Goal: Task Accomplishment & Management: Manage account settings

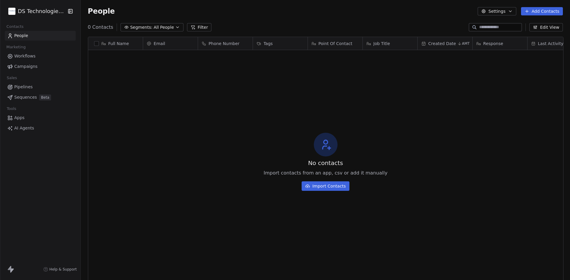
scroll to position [242, 485]
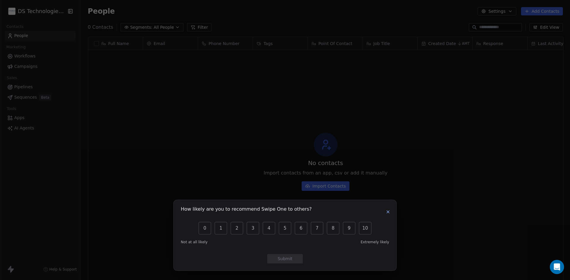
click at [383, 214] on div "How likely are you to recommend Swipe One to others?" at bounding box center [285, 211] width 208 height 9
click at [390, 210] on icon "button" at bounding box center [387, 212] width 5 height 5
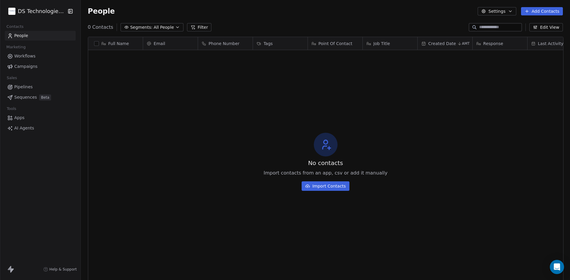
click at [309, 188] on icon at bounding box center [307, 186] width 5 height 5
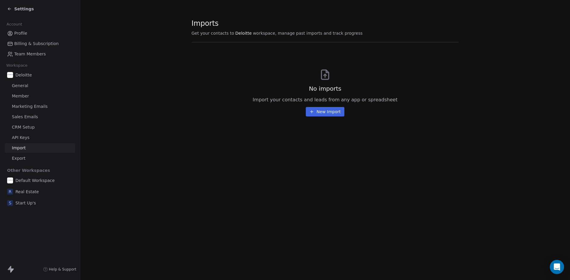
click at [332, 110] on button "New Import" at bounding box center [325, 111] width 38 height 9
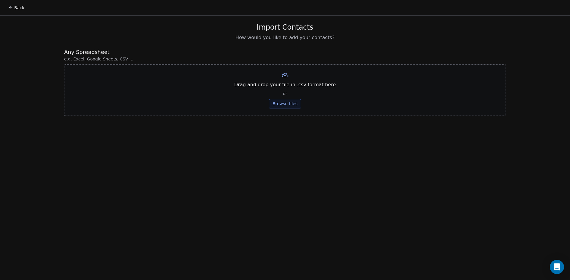
click at [284, 106] on button "Browse files" at bounding box center [285, 103] width 32 height 9
click at [280, 84] on button "Upload" at bounding box center [285, 86] width 22 height 9
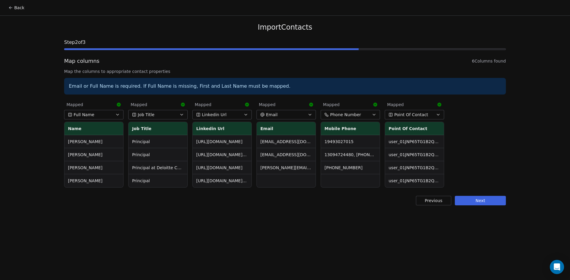
click at [489, 198] on button "Next" at bounding box center [479, 200] width 51 height 9
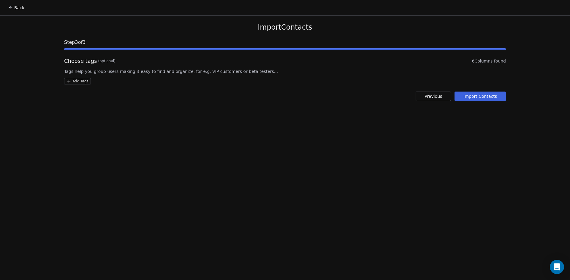
click at [481, 98] on button "Import Contacts" at bounding box center [479, 96] width 51 height 9
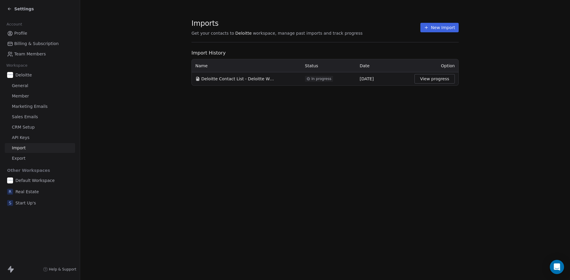
click at [435, 77] on button "View progress" at bounding box center [434, 78] width 40 height 9
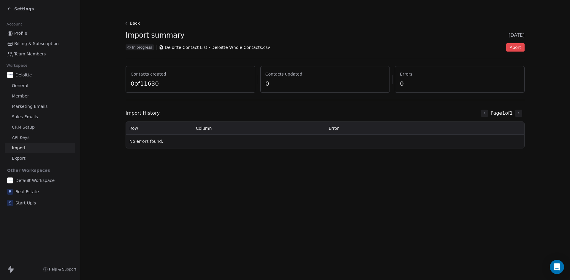
click at [516, 50] on button "Abort" at bounding box center [515, 47] width 18 height 8
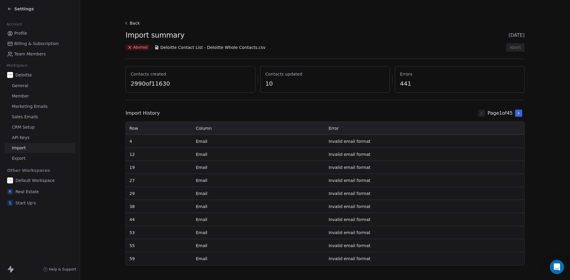
click at [516, 116] on button at bounding box center [518, 113] width 7 height 7
click at [481, 115] on div "Page 2 of 45" at bounding box center [499, 113] width 49 height 12
click at [479, 115] on icon at bounding box center [481, 113] width 5 height 5
click at [125, 23] on icon at bounding box center [126, 23] width 5 height 5
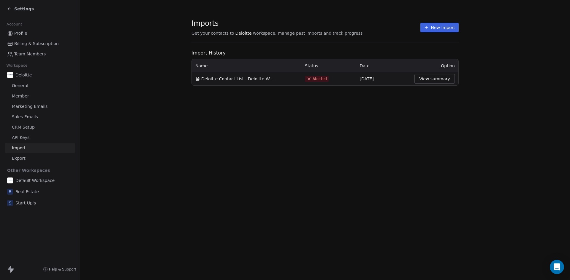
click at [321, 80] on span "Aborted" at bounding box center [319, 79] width 14 height 5
click at [369, 154] on div "Imports Get your contacts to Deloitte workspace, manage past imports and track …" at bounding box center [324, 140] width 489 height 280
click at [10, 7] on icon at bounding box center [9, 9] width 5 height 5
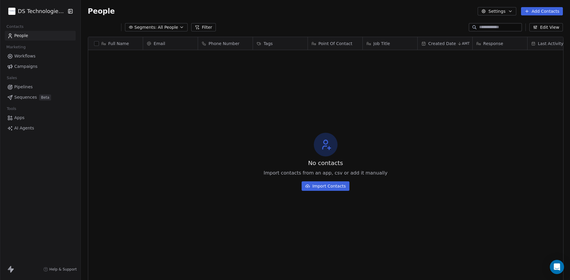
scroll to position [242, 485]
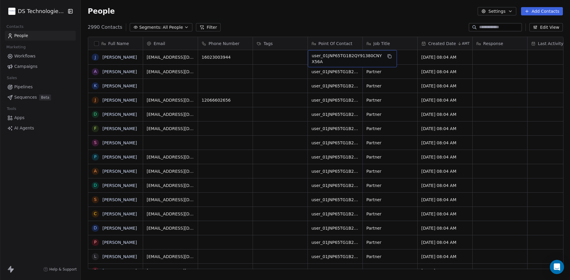
click at [317, 60] on span "user_01JNP65TG1B2QY91380CNYX56A" at bounding box center [346, 59] width 71 height 12
click at [257, 86] on html "DS Technologies Inc Contacts People Marketing Workflows Campaigns Sales Pipelin…" at bounding box center [285, 140] width 570 height 280
click at [275, 59] on div "grid" at bounding box center [280, 57] width 55 height 14
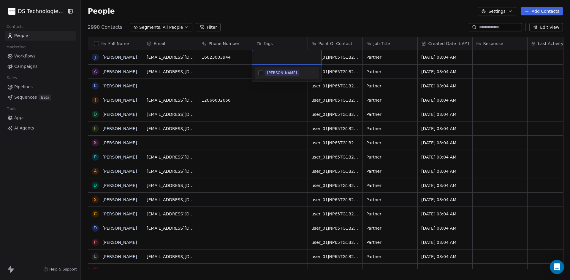
click at [275, 73] on div "Shravan" at bounding box center [282, 72] width 30 height 5
click at [287, 42] on html "DS Technologies Inc Contacts People Marketing Workflows Campaigns Sales Pipelin…" at bounding box center [285, 140] width 570 height 280
click at [270, 44] on span "Tags" at bounding box center [267, 44] width 9 height 6
click at [284, 44] on html "DS Technologies Inc Contacts People Marketing Workflows Campaigns Sales Pipelin…" at bounding box center [285, 140] width 570 height 280
click at [284, 44] on div "Tags" at bounding box center [279, 44] width 46 height 6
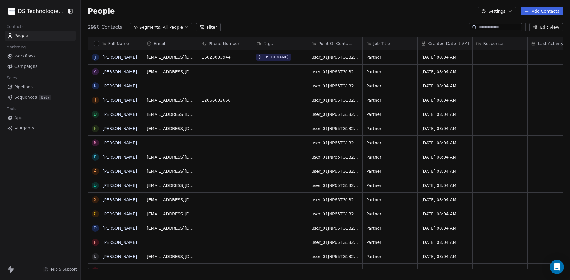
click at [284, 44] on div "Tags" at bounding box center [279, 44] width 46 height 6
click at [284, 55] on span "Manage property" at bounding box center [281, 56] width 36 height 6
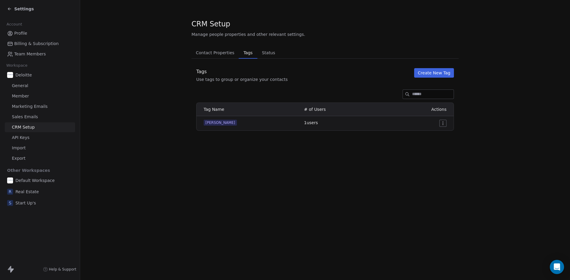
click at [344, 165] on div "CRM Setup Manage people properties and other relevant settings. Contact Propert…" at bounding box center [324, 140] width 489 height 280
click at [213, 52] on span "Contact Properties" at bounding box center [214, 53] width 43 height 8
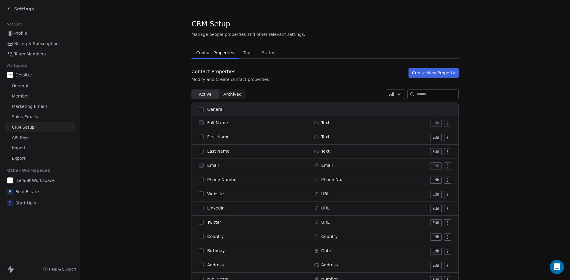
click at [336, 77] on div "Contact Properties Modify and Create contact properties Create New Property" at bounding box center [324, 75] width 267 height 14
click at [8, 8] on icon at bounding box center [9, 9] width 5 height 5
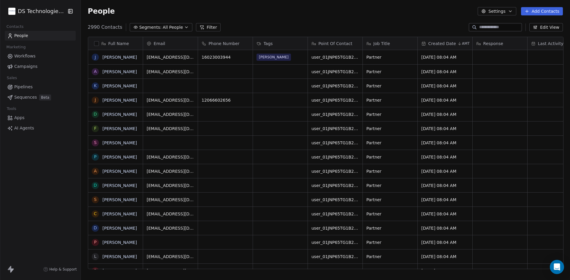
click at [94, 42] on button "button" at bounding box center [96, 43] width 5 height 5
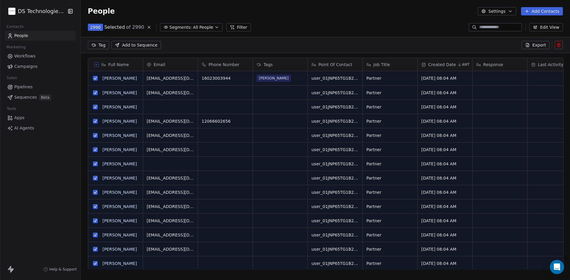
click at [284, 27] on div "2990 Selected of 2990 Segments: All People Filter Edit View" at bounding box center [325, 27] width 489 height 9
click at [147, 27] on icon at bounding box center [149, 27] width 5 height 5
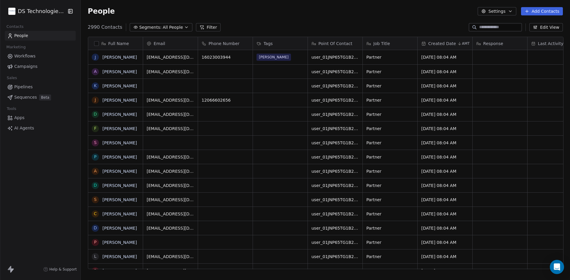
scroll to position [242, 485]
click at [279, 15] on div "People Settings Add Contacts" at bounding box center [325, 11] width 475 height 8
click at [543, 12] on button "Add Contacts" at bounding box center [542, 11] width 42 height 8
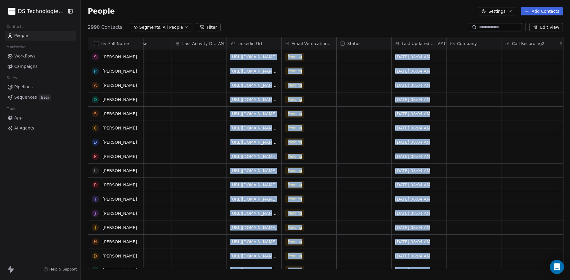
scroll to position [0, 0]
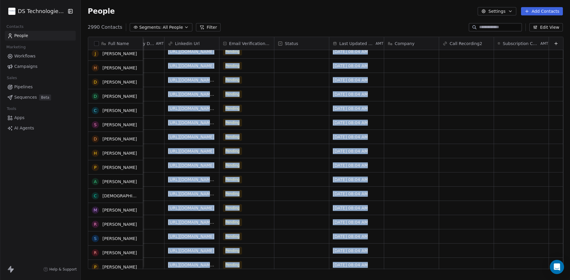
drag, startPoint x: 278, startPoint y: 266, endPoint x: 529, endPoint y: 263, distance: 251.3
click at [529, 263] on html "DS Technologies Inc Contacts People Marketing Workflows Campaigns Sales Pipelin…" at bounding box center [285, 140] width 570 height 280
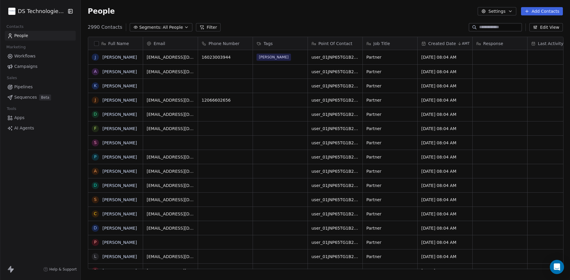
click at [247, 16] on div "People Settings Add Contacts" at bounding box center [325, 11] width 489 height 23
click at [542, 14] on button "Add Contacts" at bounding box center [542, 11] width 42 height 8
click at [535, 24] on span "Create new contact" at bounding box center [544, 24] width 41 height 6
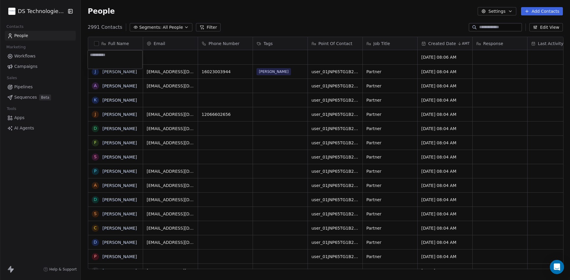
click at [316, 24] on html "DS Technologies Inc Contacts People Marketing Workflows Campaigns Sales Pipelin…" at bounding box center [285, 140] width 570 height 280
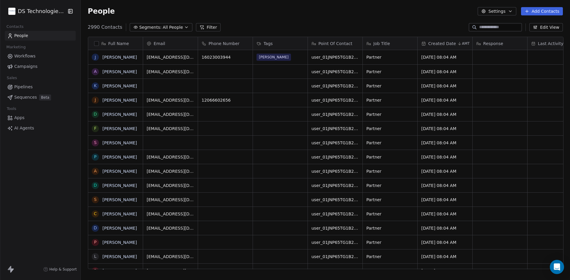
click at [551, 15] on button "Add Contacts" at bounding box center [542, 11] width 42 height 8
click at [539, 35] on span "Import from CSV" at bounding box center [541, 34] width 34 height 6
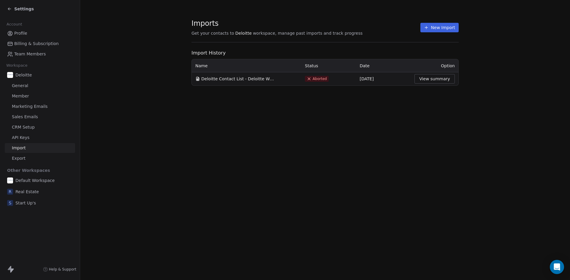
click at [435, 28] on button "New Import" at bounding box center [439, 27] width 38 height 9
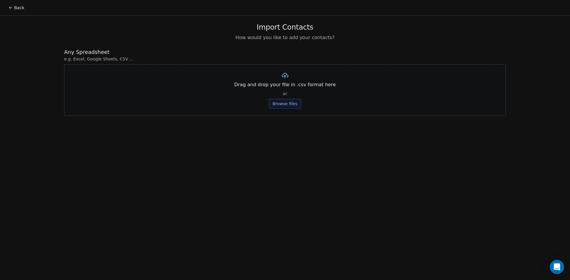
click at [283, 98] on div "Drag and drop your file in .csv format here or Browse files" at bounding box center [284, 90] width 441 height 52
click at [284, 103] on button "Browse files" at bounding box center [285, 103] width 32 height 9
click at [287, 85] on button "Upload" at bounding box center [285, 86] width 22 height 9
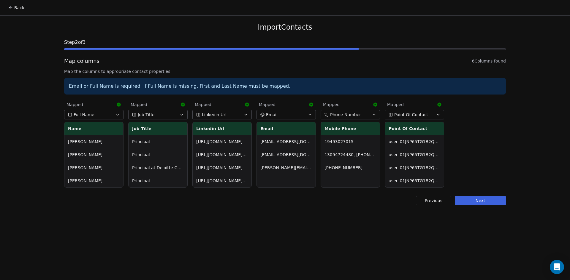
click at [480, 201] on button "Next" at bounding box center [479, 200] width 51 height 9
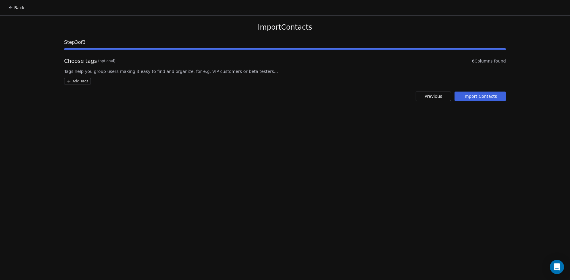
click at [72, 80] on html "Back Import Contacts Step 3 of 3 Choose tags (optional) 6 Columns found Tags he…" at bounding box center [285, 140] width 570 height 280
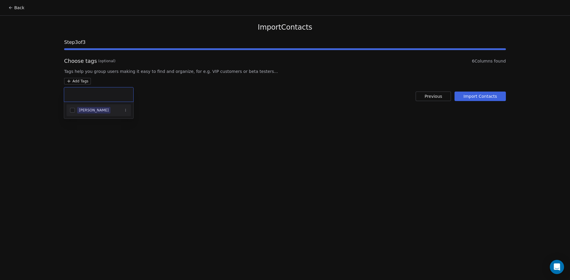
click at [84, 111] on div "Shravan" at bounding box center [94, 110] width 30 height 5
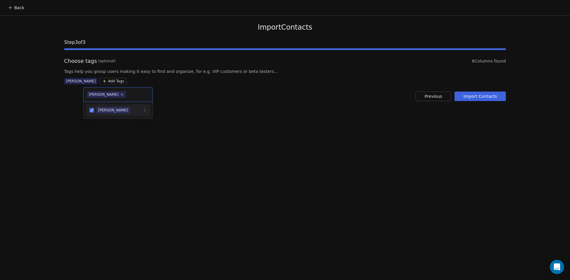
click at [288, 109] on html "Back Import Contacts Step 3 of 3 Choose tags (optional) 6 Columns found Tags he…" at bounding box center [285, 140] width 570 height 280
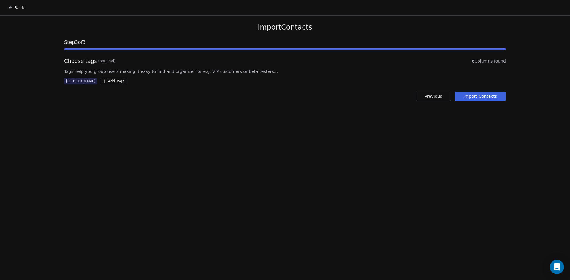
click at [490, 99] on button "Import Contacts" at bounding box center [479, 96] width 51 height 9
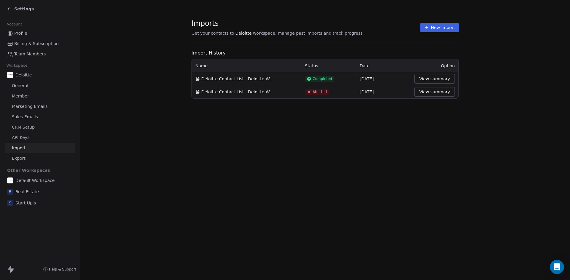
click at [10, 10] on icon at bounding box center [9, 9] width 5 height 5
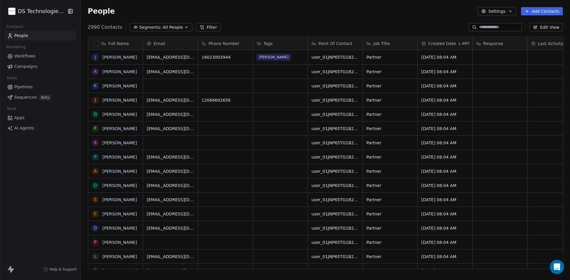
scroll to position [242, 485]
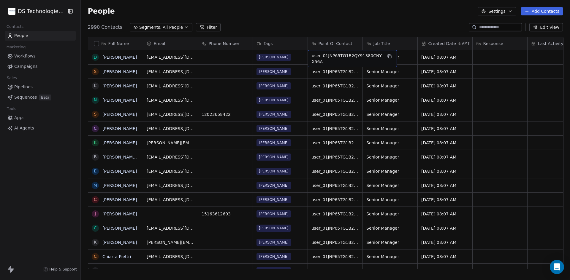
click at [349, 61] on span "user_01JNP65TG1B2QY91380CNYX56A" at bounding box center [346, 59] width 71 height 12
click at [355, 20] on div "People Settings Add Contacts" at bounding box center [325, 11] width 489 height 23
click at [354, 41] on div "Point Of Contact" at bounding box center [334, 44] width 46 height 6
click at [351, 20] on html "DS Technologies Inc Contacts People Marketing Workflows Campaigns Sales Pipelin…" at bounding box center [285, 140] width 570 height 280
click at [552, 10] on button "Add Contacts" at bounding box center [542, 11] width 42 height 8
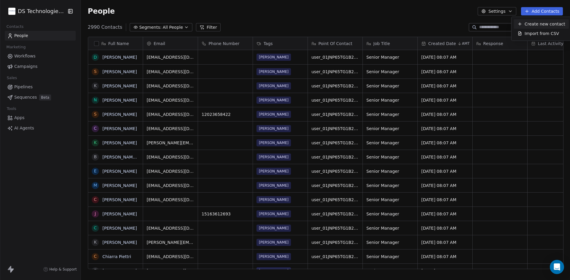
click at [539, 24] on span "Create new contact" at bounding box center [544, 24] width 41 height 6
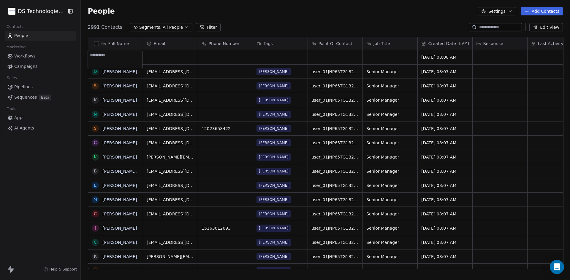
click at [389, 5] on html "DS Technologies Inc Contacts People Marketing Workflows Campaigns Sales Pipelin…" at bounding box center [285, 140] width 570 height 280
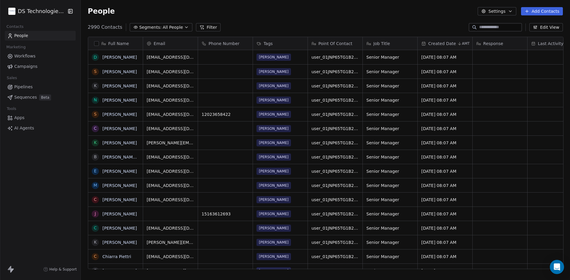
click at [547, 10] on button "Add Contacts" at bounding box center [542, 11] width 42 height 8
click at [541, 34] on span "Import from CSV" at bounding box center [541, 34] width 34 height 6
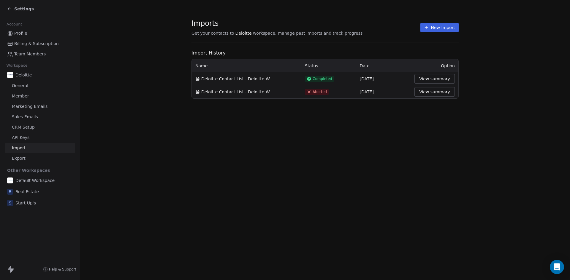
click at [434, 25] on button "New Import" at bounding box center [439, 27] width 38 height 9
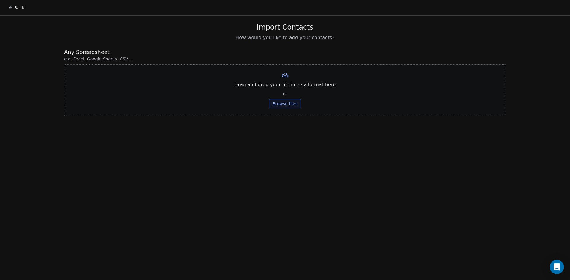
click at [284, 104] on button "Browse files" at bounding box center [285, 103] width 32 height 9
click at [285, 86] on button "Upload" at bounding box center [285, 86] width 22 height 9
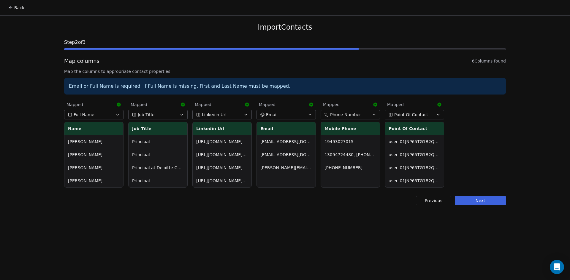
click at [487, 198] on button "Next" at bounding box center [479, 200] width 51 height 9
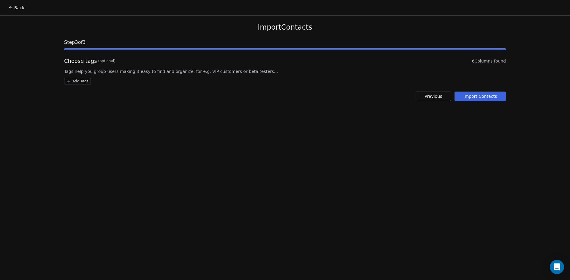
click at [480, 95] on button "Import Contacts" at bounding box center [479, 96] width 51 height 9
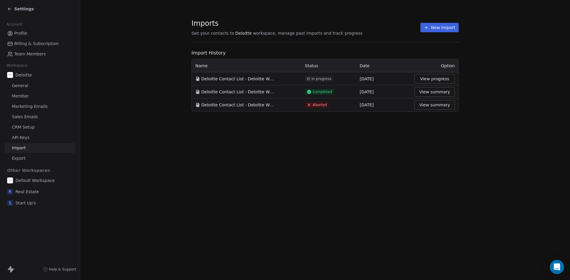
click at [436, 92] on button "View summary" at bounding box center [434, 91] width 40 height 9
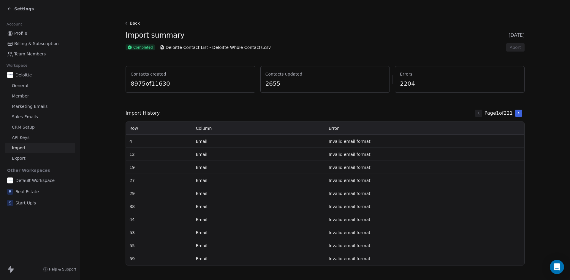
click at [516, 113] on icon at bounding box center [518, 113] width 5 height 5
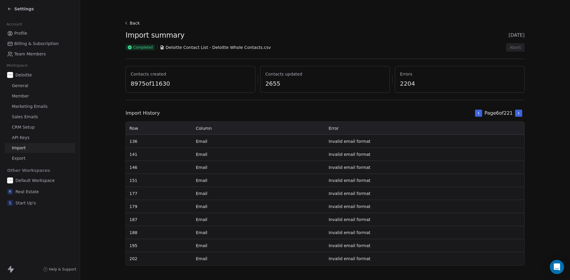
click at [516, 113] on icon at bounding box center [518, 113] width 5 height 5
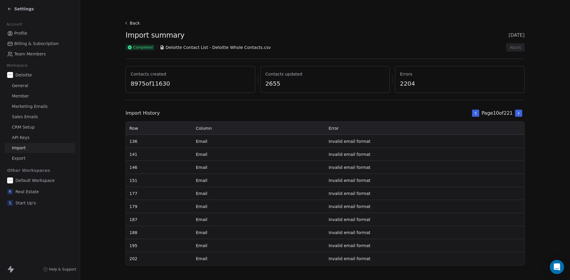
click at [516, 113] on icon at bounding box center [518, 113] width 5 height 5
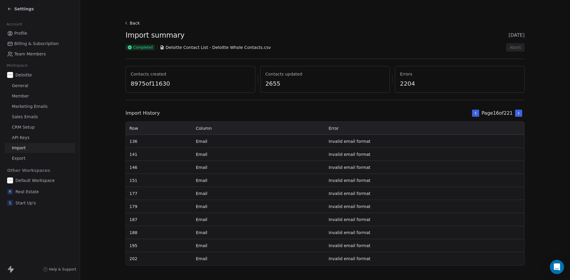
click at [516, 113] on icon at bounding box center [518, 113] width 5 height 5
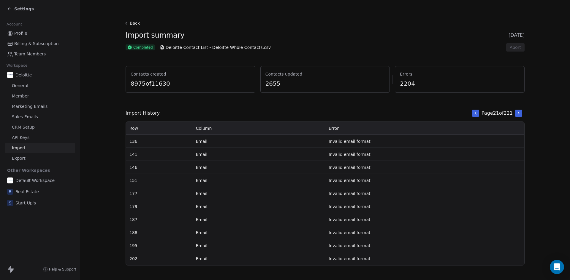
click at [516, 113] on icon at bounding box center [518, 113] width 5 height 5
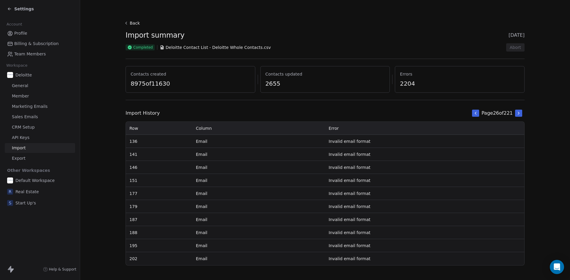
click at [516, 113] on icon at bounding box center [518, 113] width 5 height 5
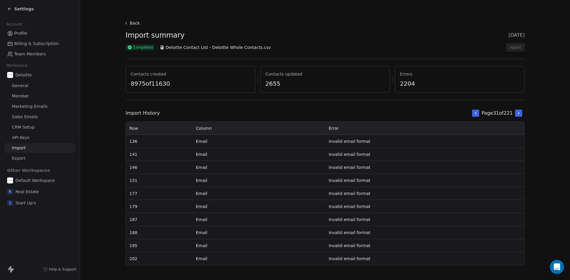
click at [516, 113] on icon at bounding box center [518, 113] width 5 height 5
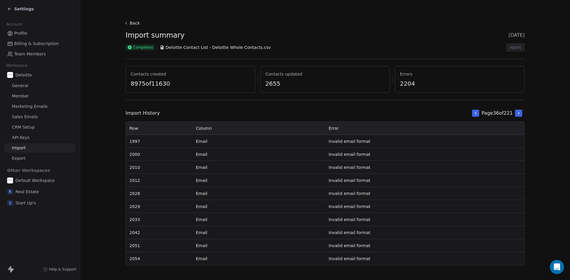
click at [516, 113] on icon at bounding box center [518, 113] width 5 height 5
click at [518, 113] on icon at bounding box center [518, 113] width 1 height 2
click at [517, 113] on icon at bounding box center [518, 113] width 5 height 5
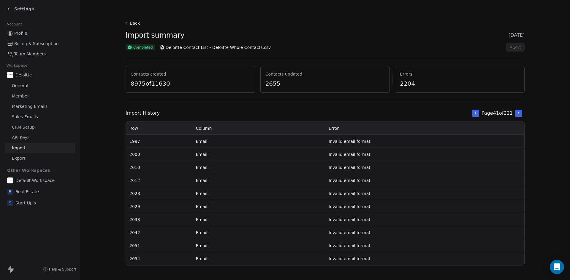
click at [517, 113] on icon at bounding box center [518, 113] width 5 height 5
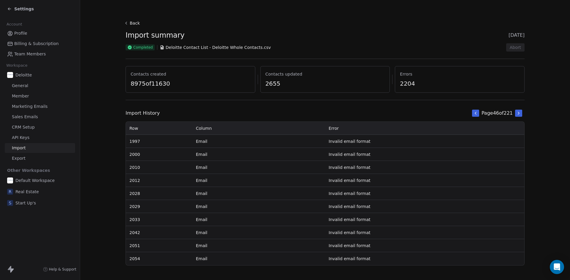
click at [517, 113] on icon at bounding box center [518, 113] width 5 height 5
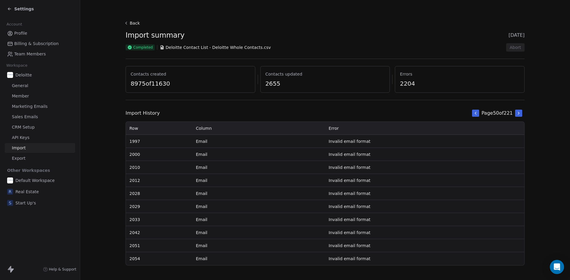
click at [517, 113] on icon at bounding box center [518, 113] width 5 height 5
click at [124, 21] on icon at bounding box center [126, 23] width 5 height 5
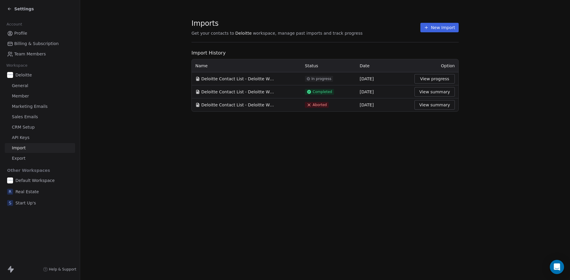
click at [435, 102] on button "View summary" at bounding box center [434, 104] width 40 height 9
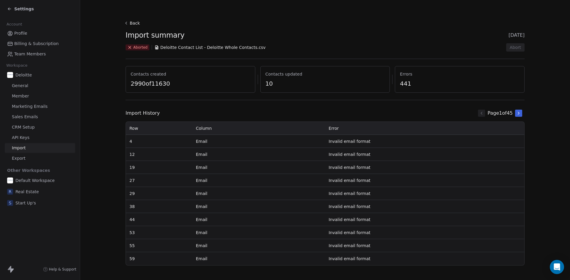
click at [137, 48] on span "Aborted" at bounding box center [140, 47] width 14 height 5
click at [125, 44] on span "Aborted" at bounding box center [137, 47] width 24 height 6
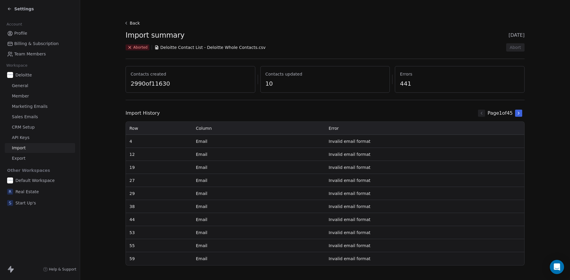
click at [162, 37] on span "Import summary" at bounding box center [154, 35] width 59 height 9
click at [128, 21] on button "Back" at bounding box center [132, 23] width 19 height 11
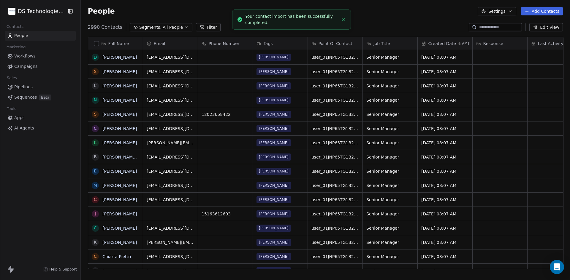
scroll to position [242, 485]
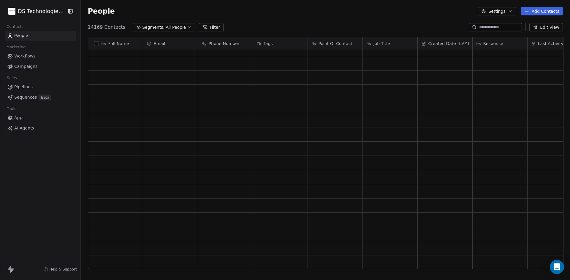
click at [97, 46] on button "button" at bounding box center [96, 43] width 5 height 5
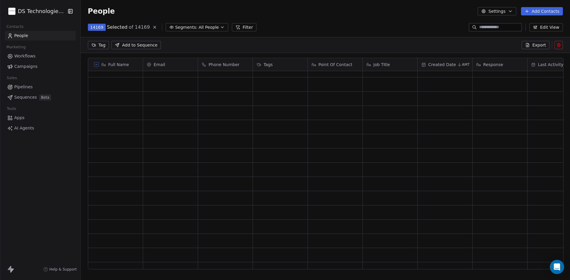
click at [95, 64] on icon at bounding box center [96, 64] width 3 height 3
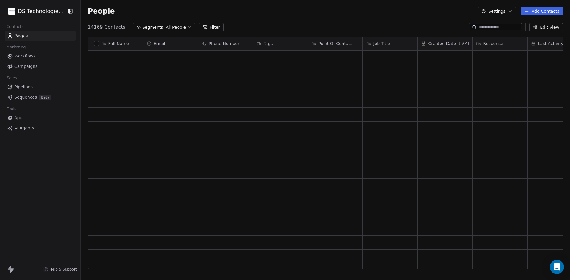
click at [170, 25] on span "All People" at bounding box center [176, 27] width 20 height 6
click at [168, 27] on html "DS Technologies Inc Contacts People Marketing Workflows Campaigns Sales Pipelin…" at bounding box center [285, 140] width 570 height 280
click at [204, 24] on button "Filter" at bounding box center [211, 27] width 25 height 8
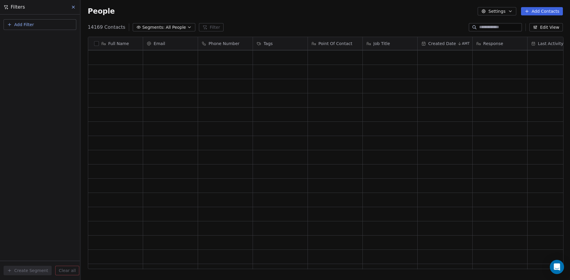
click at [23, 25] on span "Add Filter" at bounding box center [24, 25] width 20 height 6
click at [33, 38] on span "Contact properties" at bounding box center [29, 39] width 39 height 6
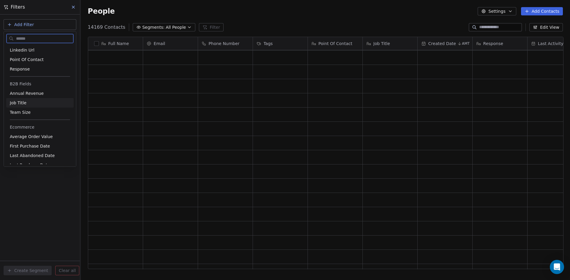
click at [20, 101] on span "Job Title" at bounding box center [18, 103] width 17 height 6
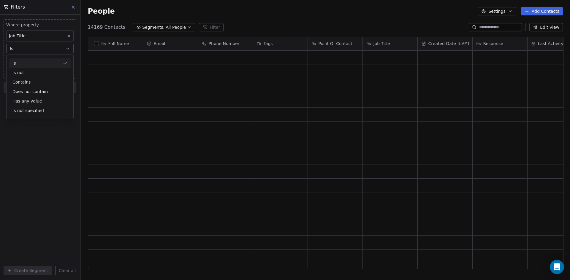
click at [30, 66] on div "Is" at bounding box center [40, 62] width 62 height 9
click at [37, 59] on input at bounding box center [40, 60] width 67 height 9
type input "*********"
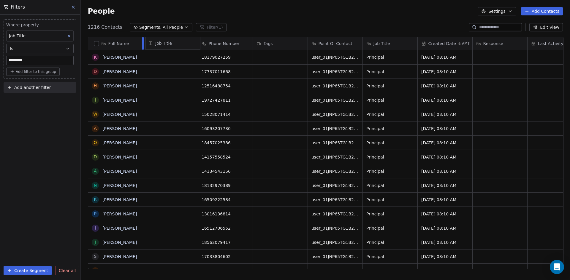
drag, startPoint x: 398, startPoint y: 47, endPoint x: 181, endPoint y: 46, distance: 216.6
click at [181, 46] on div "Full Name K Kel Austin D Daniel Frank H Heidi Rox J Jonathan Trichel W Wilma Ba…" at bounding box center [325, 153] width 475 height 233
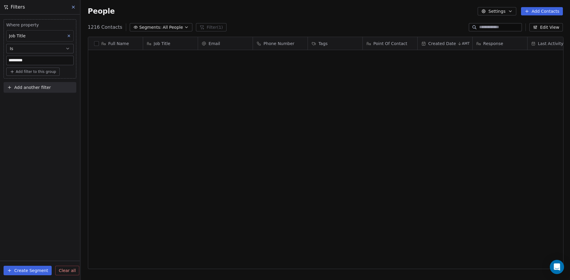
scroll to position [155, 0]
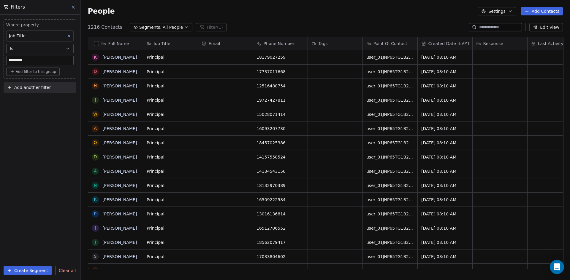
click at [290, 14] on div "People Settings Add Contacts" at bounding box center [325, 11] width 475 height 8
click at [125, 55] on span "[PERSON_NAME]" at bounding box center [120, 57] width 34 height 6
drag, startPoint x: 123, startPoint y: 56, endPoint x: 90, endPoint y: 58, distance: 33.0
click at [90, 58] on textarea "**********" at bounding box center [115, 59] width 54 height 18
click at [128, 74] on html "DS Technologies Inc Contacts People Marketing Workflows Campaigns Sales Pipelin…" at bounding box center [285, 140] width 570 height 280
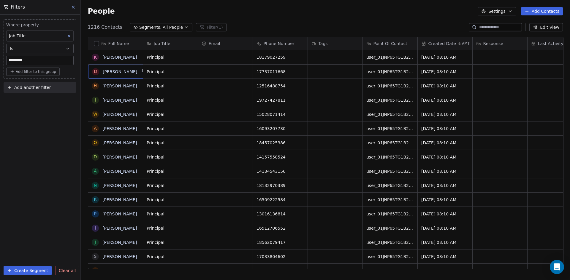
click at [128, 74] on div "D Daniel Frank" at bounding box center [119, 72] width 63 height 14
click at [124, 89] on html "DS Technologies Inc Contacts People Marketing Workflows Campaigns Sales Pipelin…" at bounding box center [285, 140] width 570 height 280
click at [124, 89] on div "H Heidi Rox" at bounding box center [114, 85] width 45 height 7
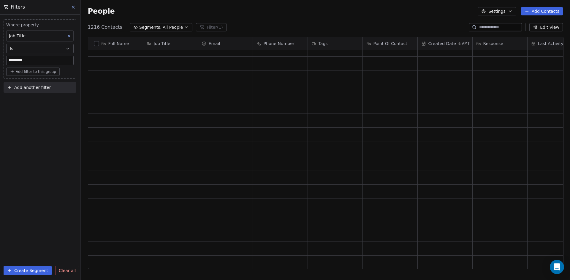
scroll to position [2077, 0]
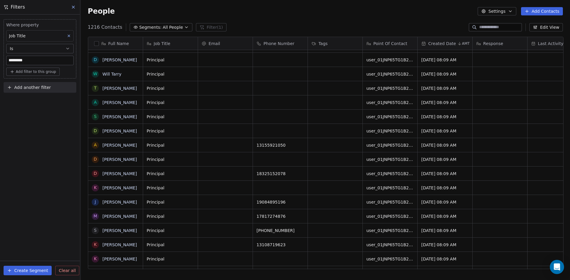
click at [72, 4] on button at bounding box center [73, 7] width 9 height 8
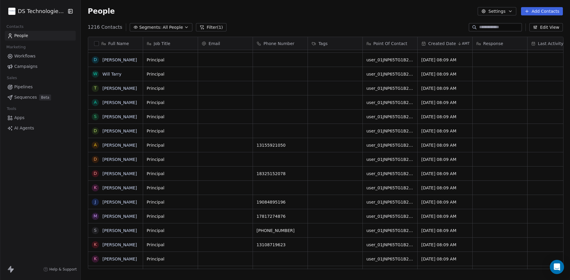
click at [305, 21] on div "People Settings Add Contacts" at bounding box center [325, 11] width 489 height 23
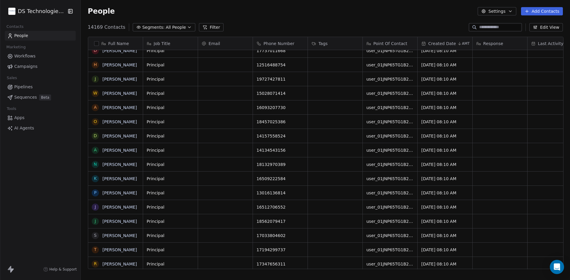
click at [28, 12] on html "DS Technologies Inc Contacts People Marketing Workflows Campaigns Sales Pipelin…" at bounding box center [285, 140] width 570 height 280
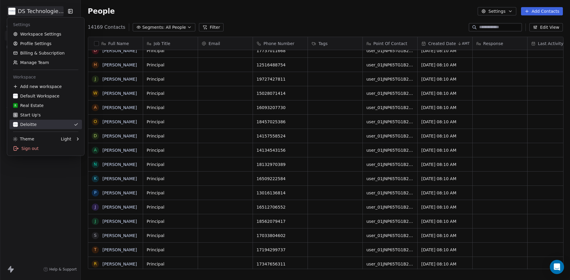
click at [24, 124] on div "Deloitte" at bounding box center [24, 125] width 23 height 6
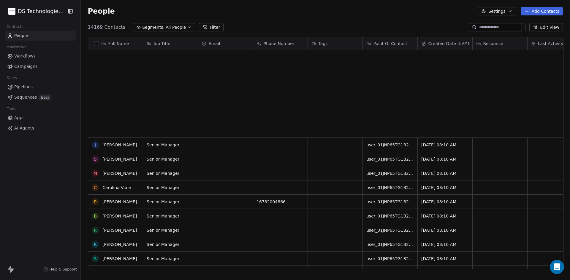
scroll to position [7960, 0]
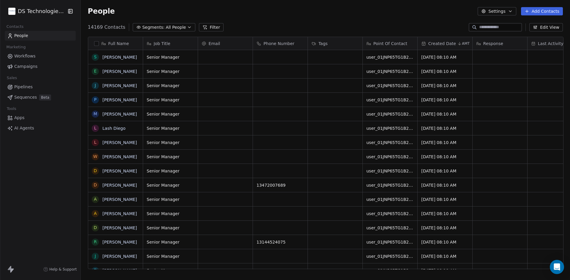
click at [336, 278] on div "Full Name C [PERSON_NAME] P [PERSON_NAME] B [PERSON_NAME] R [PERSON_NAME] R [PE…" at bounding box center [325, 155] width 489 height 247
